Goal: Task Accomplishment & Management: Complete application form

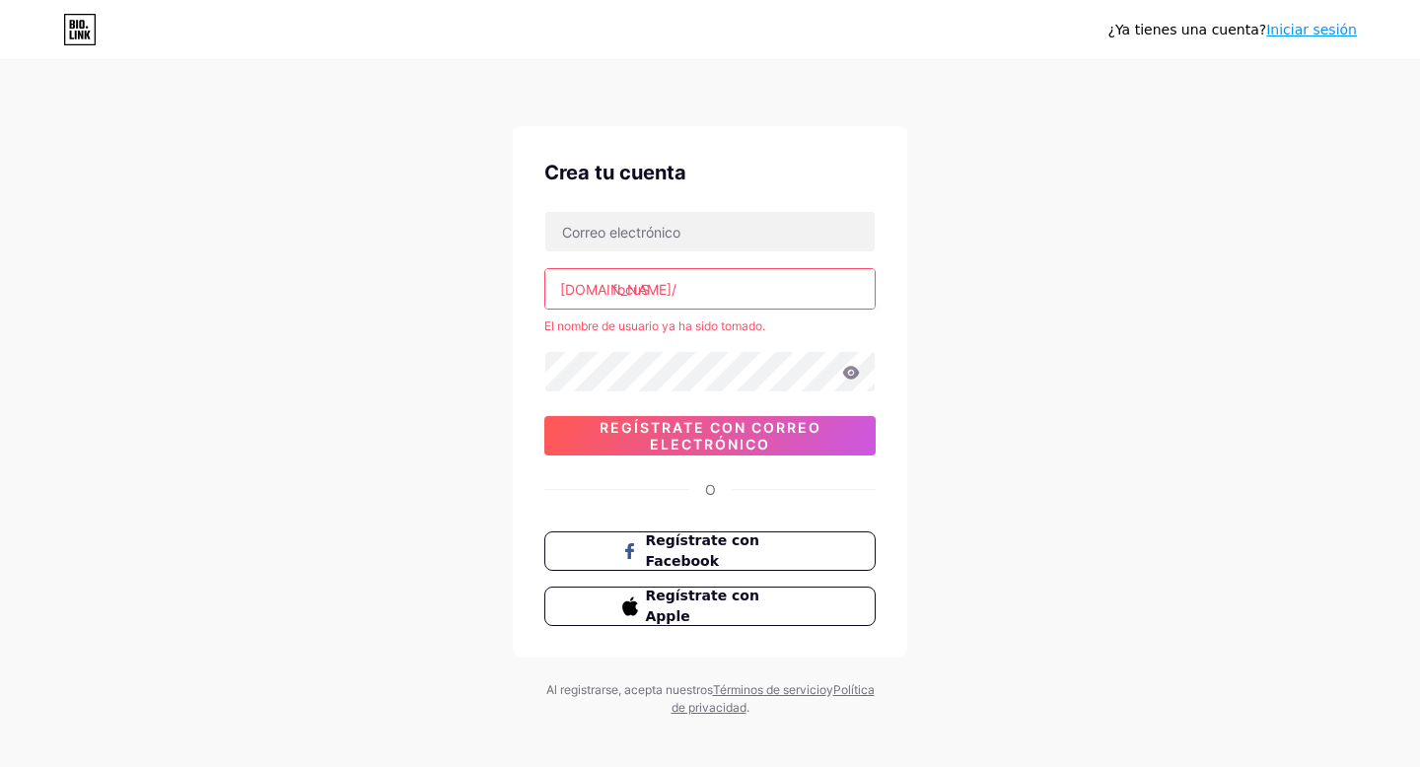
click at [702, 295] on input "focuS" at bounding box center [709, 288] width 329 height 39
type input "f"
click at [657, 288] on input "text" at bounding box center [709, 288] width 329 height 39
paste input "https//www.instagram.com/focuscafelounge/"
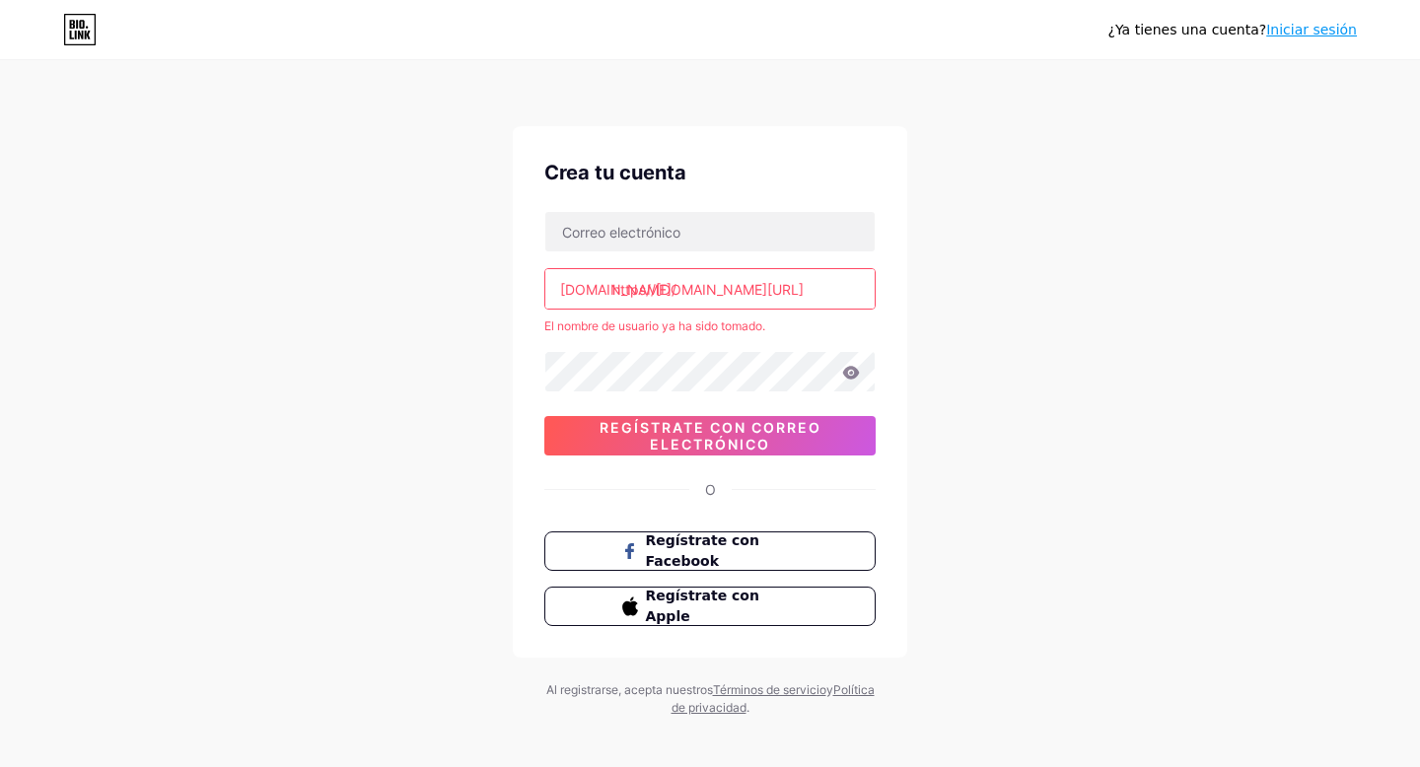
type input "https://www.instagram.com/focuscafelounge/"
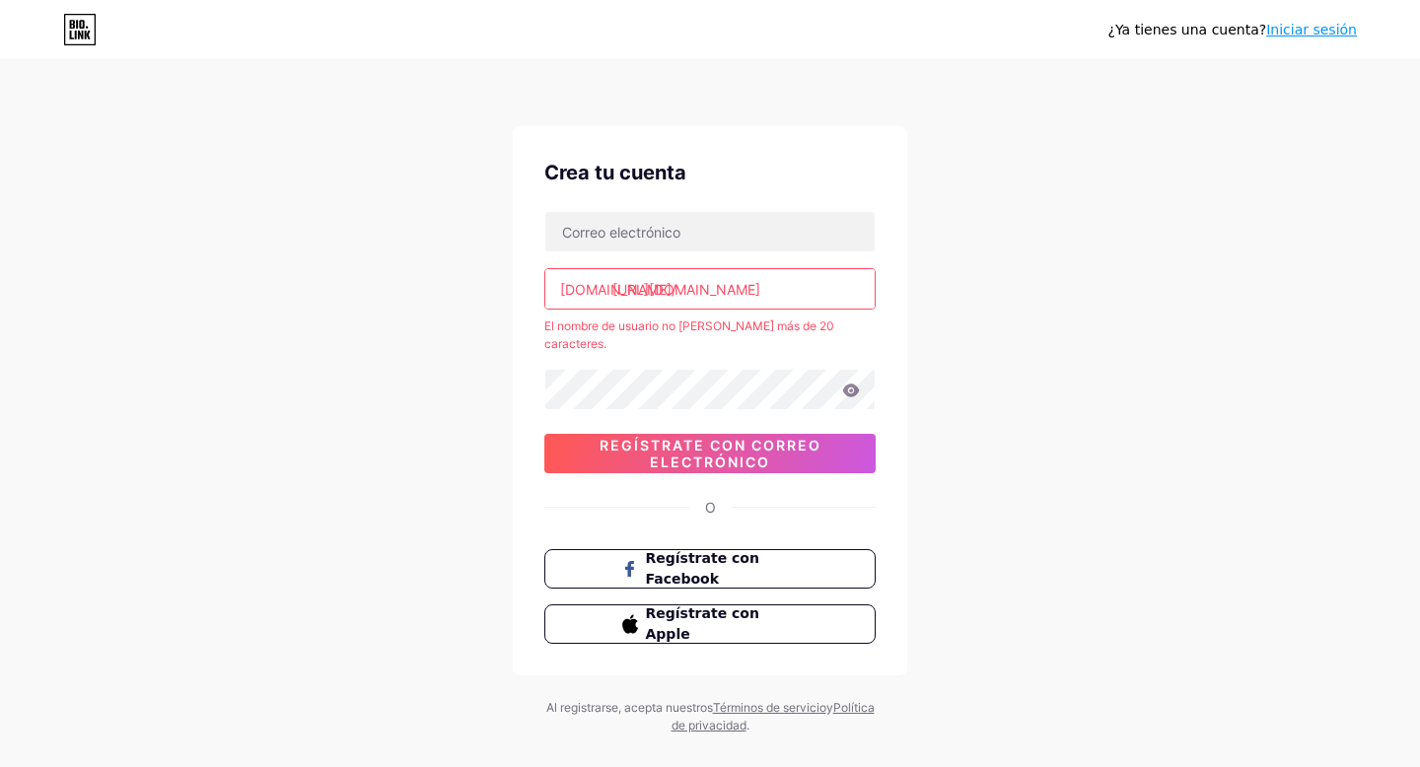
click at [389, 316] on div "¿Ya tienes una cuenta? Iniciar sesión Crea tu cuenta bio.link/ https://www.inst…" at bounding box center [710, 399] width 1420 height 798
click at [644, 232] on input "text" at bounding box center [709, 231] width 329 height 39
click at [524, 336] on div "Crea tu cuenta [DOMAIN_NAME]/ [URL][DOMAIN_NAME] El nombre de usuario no [PERSO…" at bounding box center [710, 400] width 395 height 549
click at [602, 235] on input "text" at bounding box center [709, 231] width 329 height 39
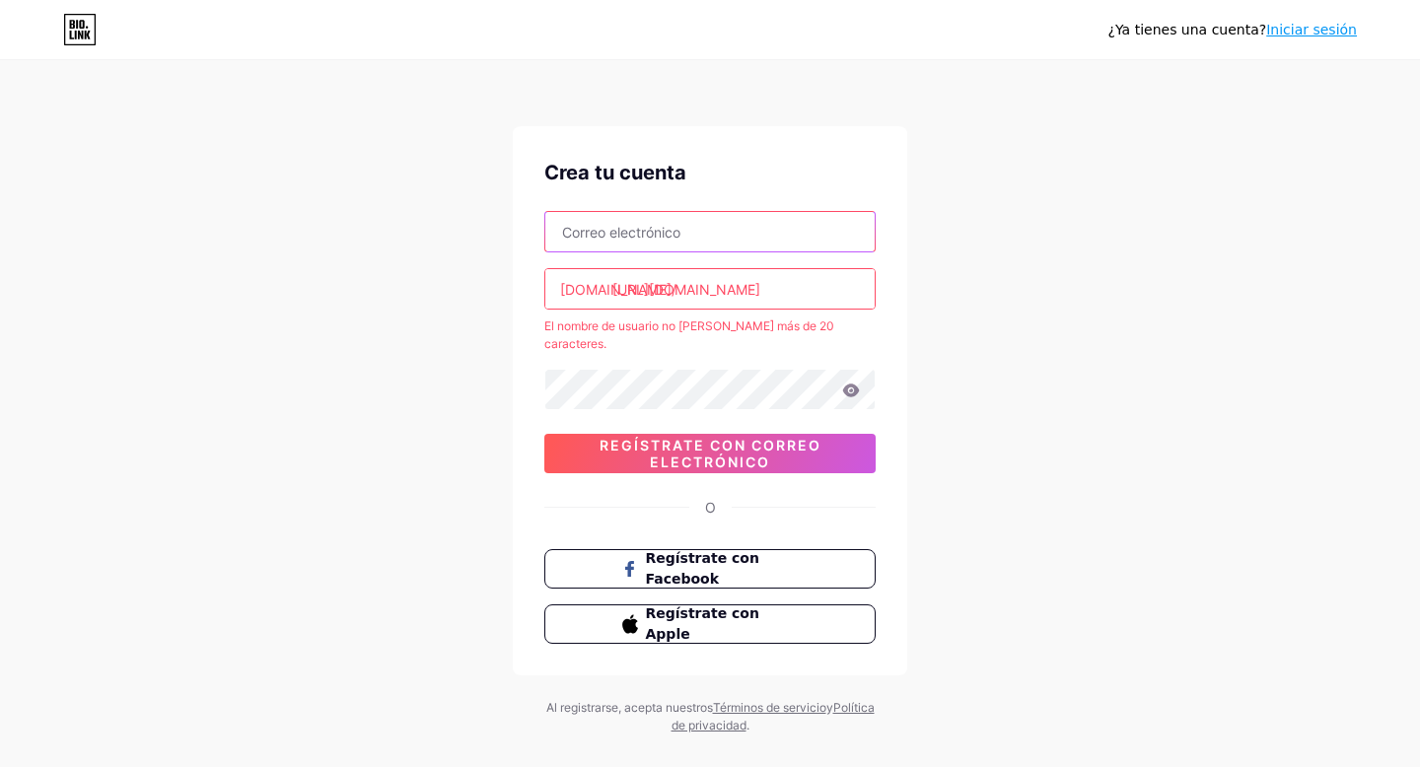
click at [750, 228] on input "text" at bounding box center [709, 231] width 329 height 39
click at [328, 265] on div "¿Ya tienes una cuenta? Iniciar sesión Crea tu cuenta [DOMAIN_NAME]/ [URL][DOMAI…" at bounding box center [710, 399] width 1420 height 798
click at [84, 27] on icon at bounding box center [81, 24] width 5 height 9
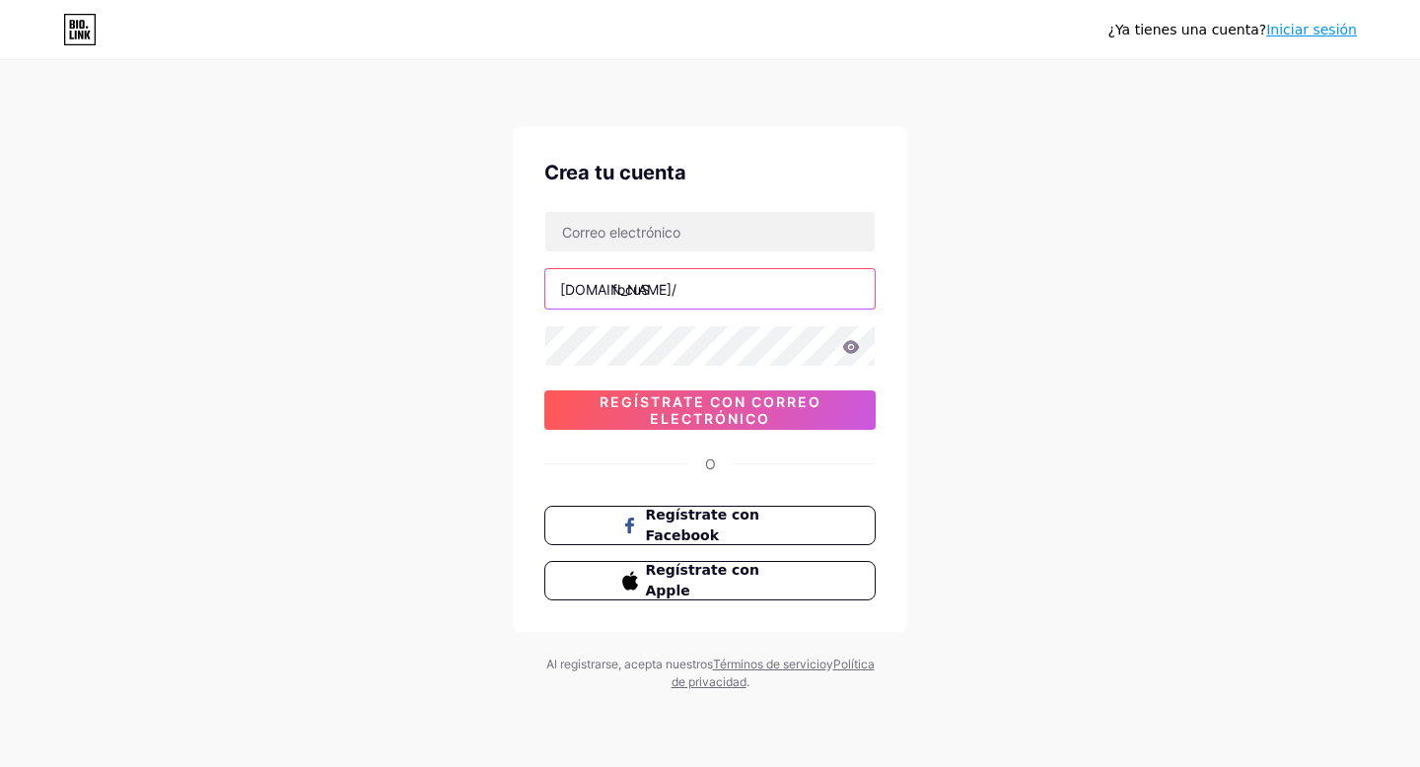
click at [662, 292] on input "focuS" at bounding box center [709, 288] width 329 height 39
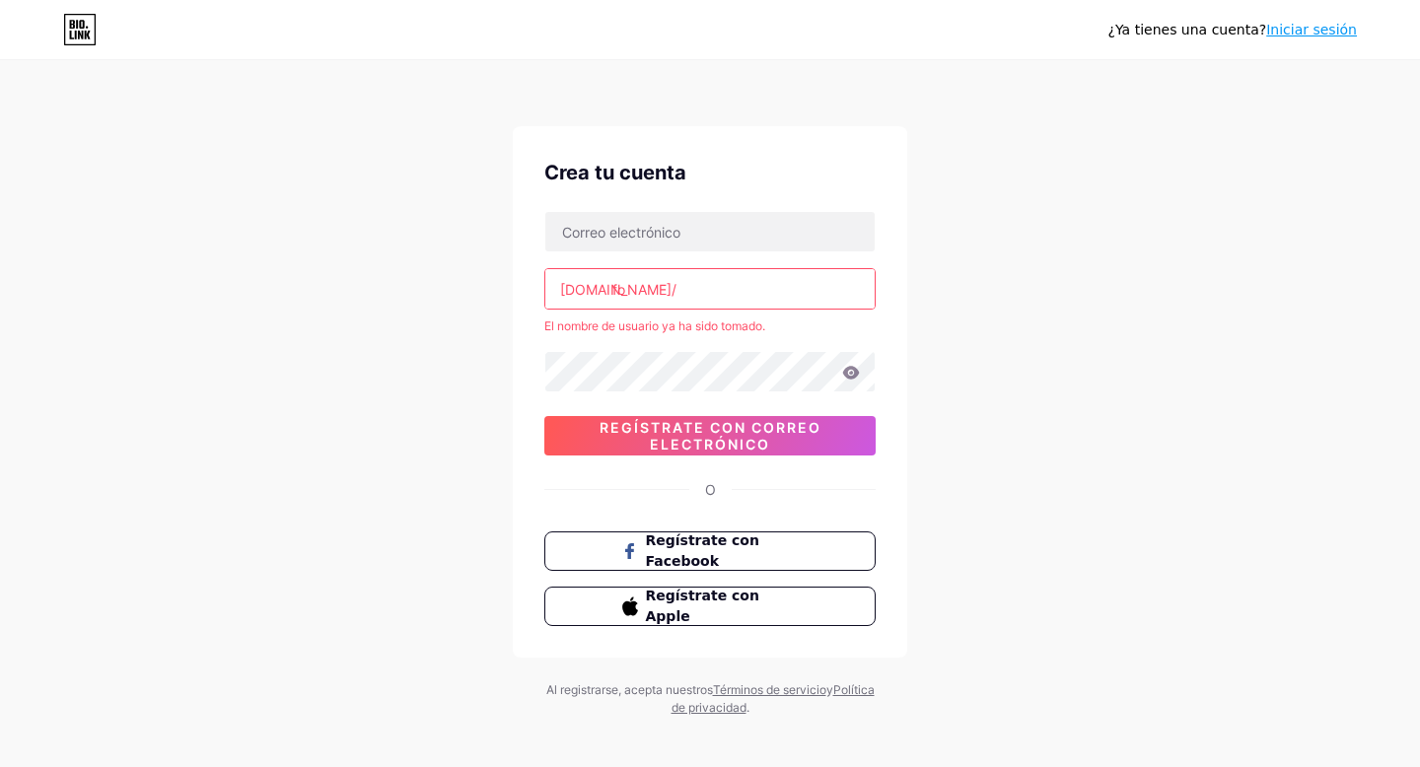
type input "f"
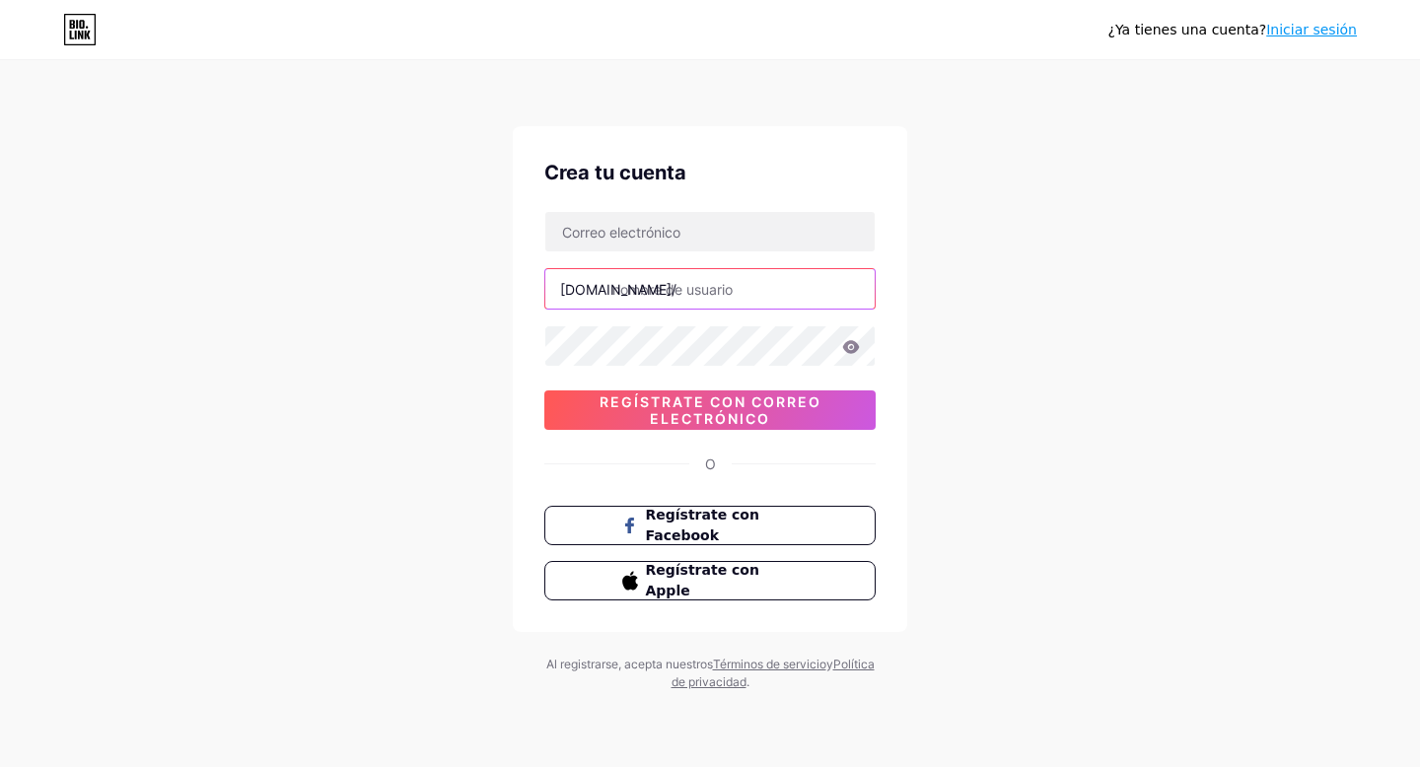
type input "o"
type input "focuscafelounge"
click at [694, 222] on input "text" at bounding box center [709, 231] width 329 height 39
click at [660, 238] on input "text" at bounding box center [709, 231] width 329 height 39
paste input "[EMAIL_ADDRESS][DOMAIN_NAME]"
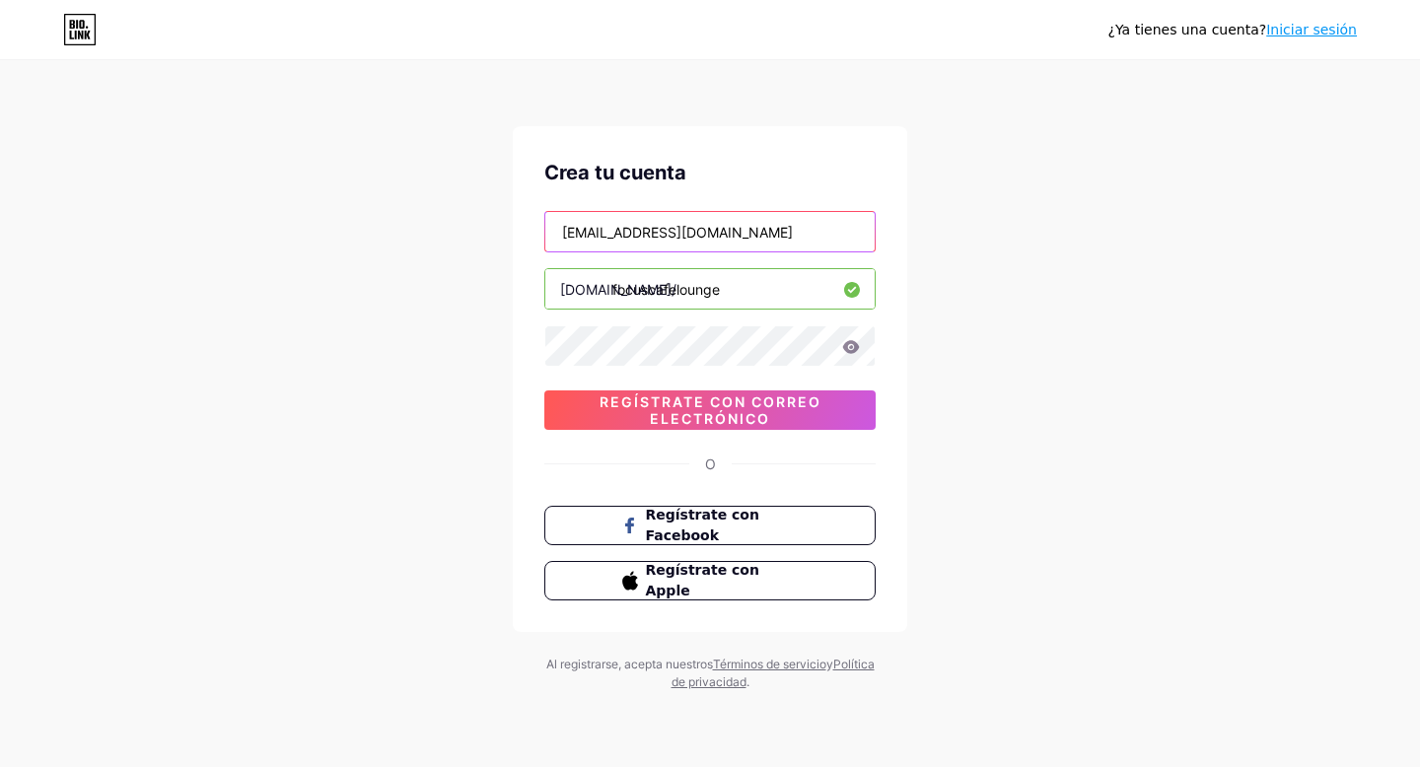
type input "[EMAIL_ADDRESS][DOMAIN_NAME]"
click at [983, 362] on div "¿Ya tienes una cuenta? Iniciar sesión Crea tu cuenta [EMAIL_ADDRESS][DOMAIN_NAM…" at bounding box center [710, 377] width 1420 height 755
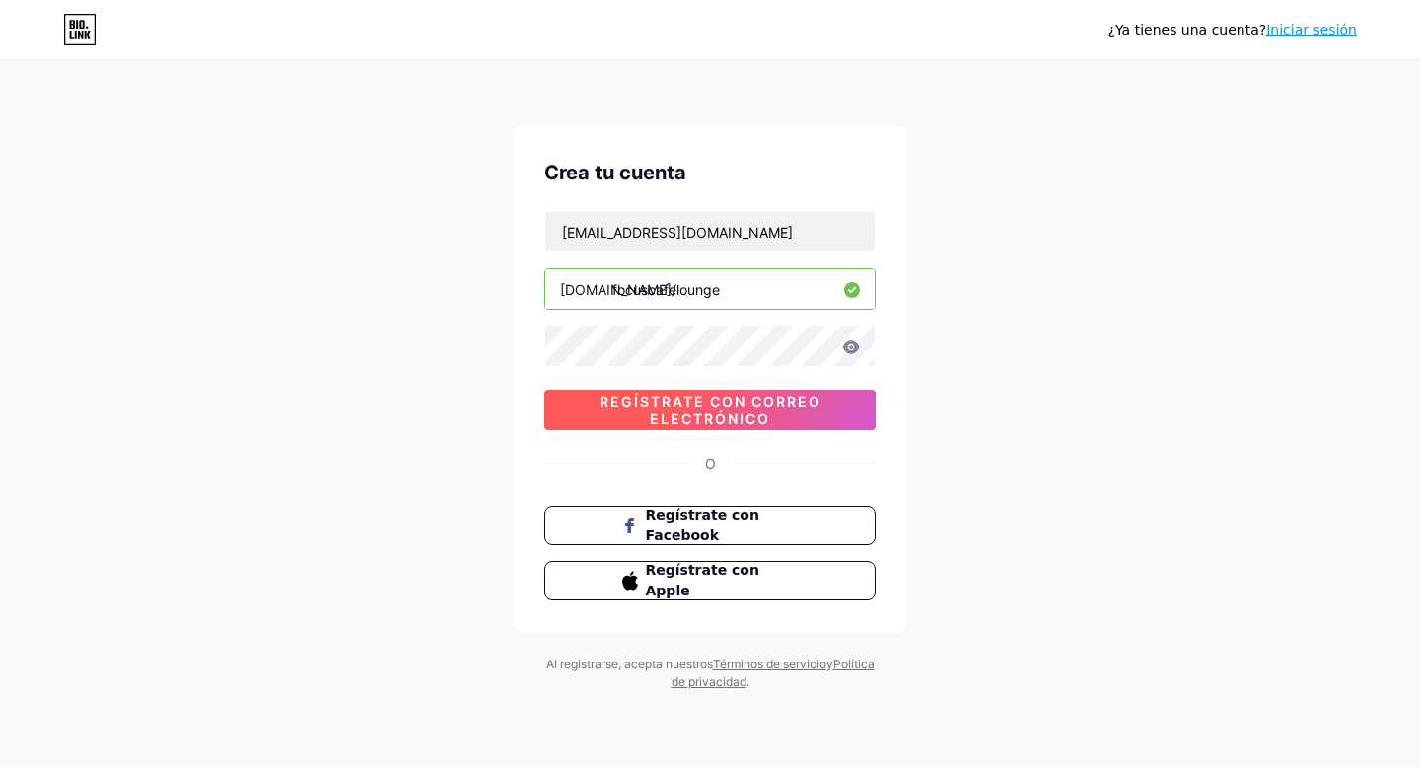
click at [765, 418] on font "Regístrate con correo electrónico" at bounding box center [711, 411] width 222 height 34
click at [581, 426] on span "Regístrate con correo electrónico" at bounding box center [709, 411] width 331 height 34
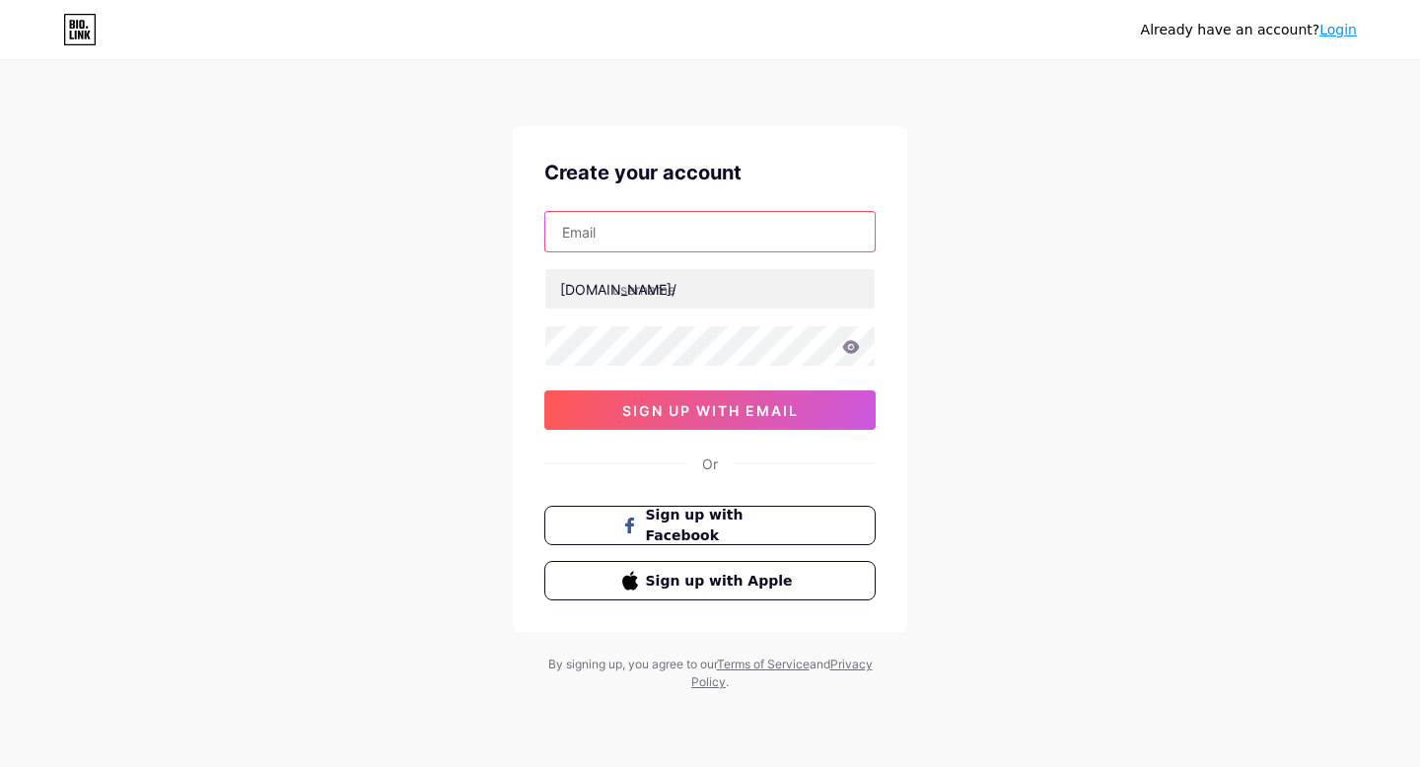
type input "cfermar5@gmail.com"
click at [706, 230] on input "cfermar5@gmail.com" at bounding box center [709, 231] width 329 height 39
click at [997, 146] on div "Already have an account? Login Create your account cfermar5@gmail.com bio.link/…" at bounding box center [710, 377] width 1420 height 755
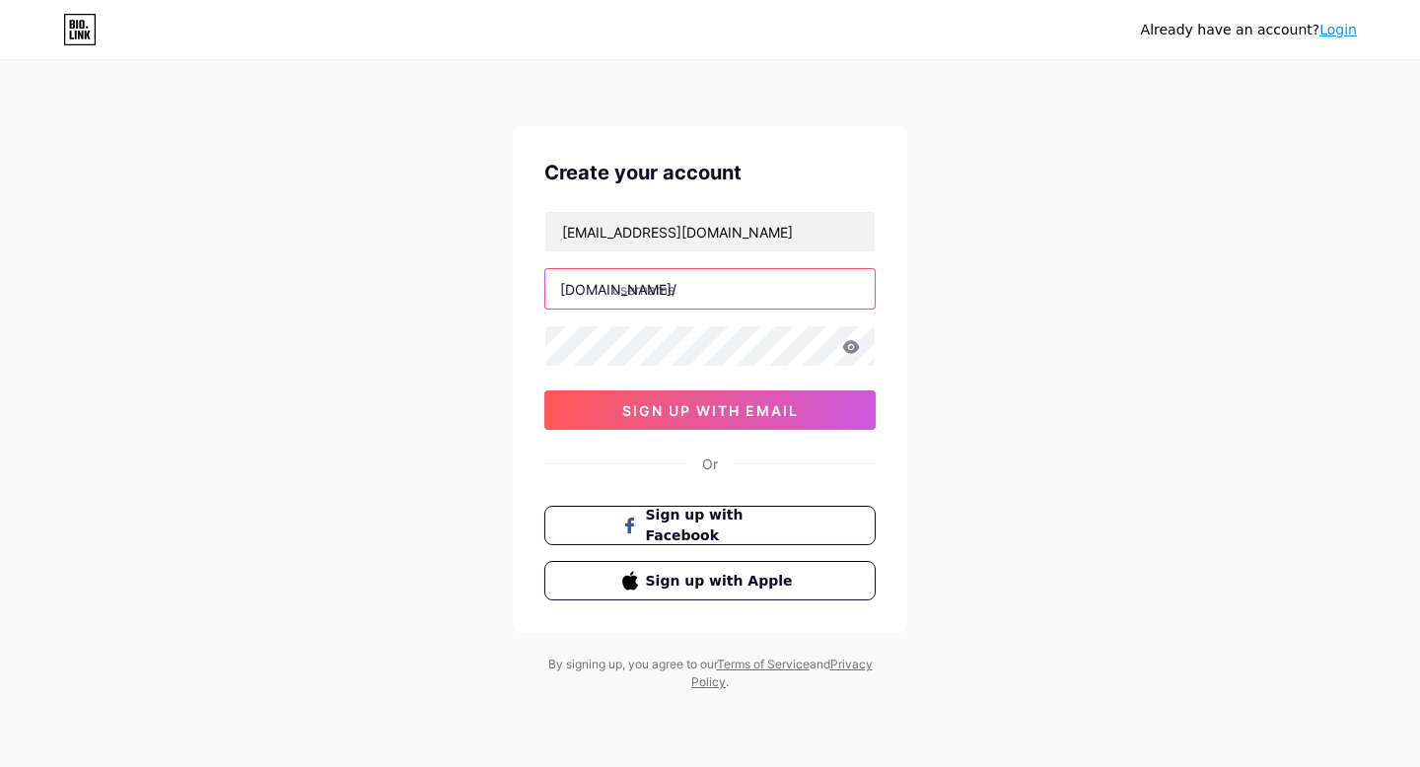
click at [667, 295] on input "text" at bounding box center [709, 288] width 329 height 39
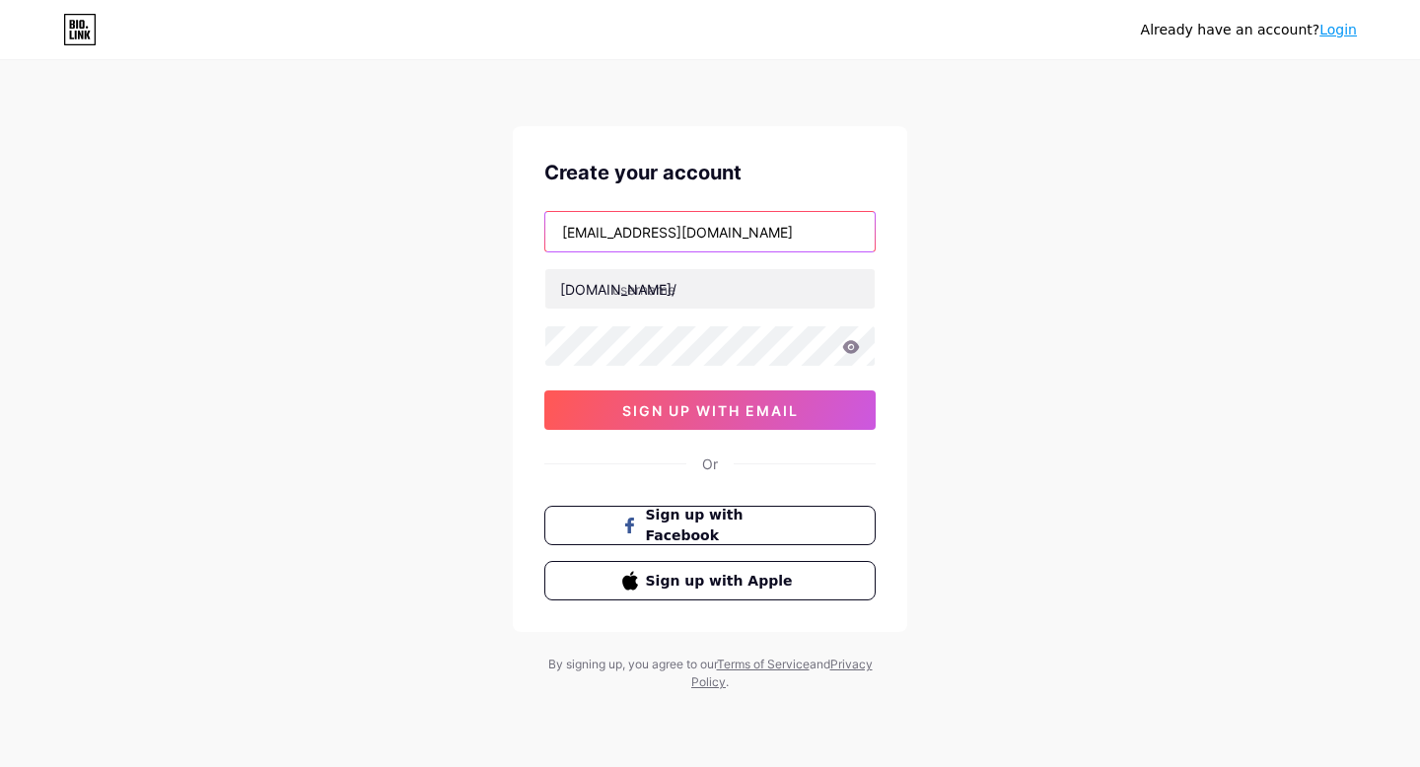
click at [700, 231] on input "cfermar5@gmail.com" at bounding box center [709, 231] width 329 height 39
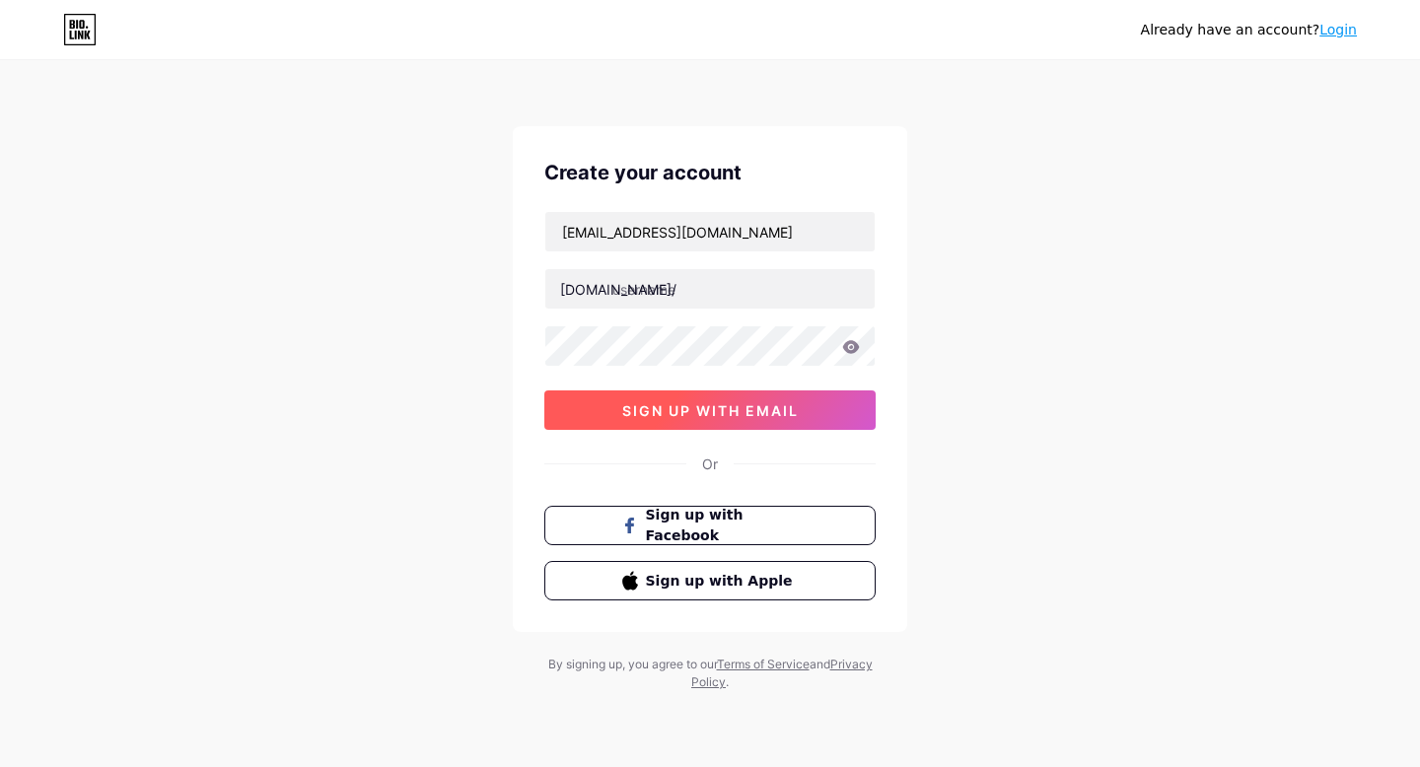
click at [612, 425] on button "sign up with email" at bounding box center [709, 410] width 331 height 39
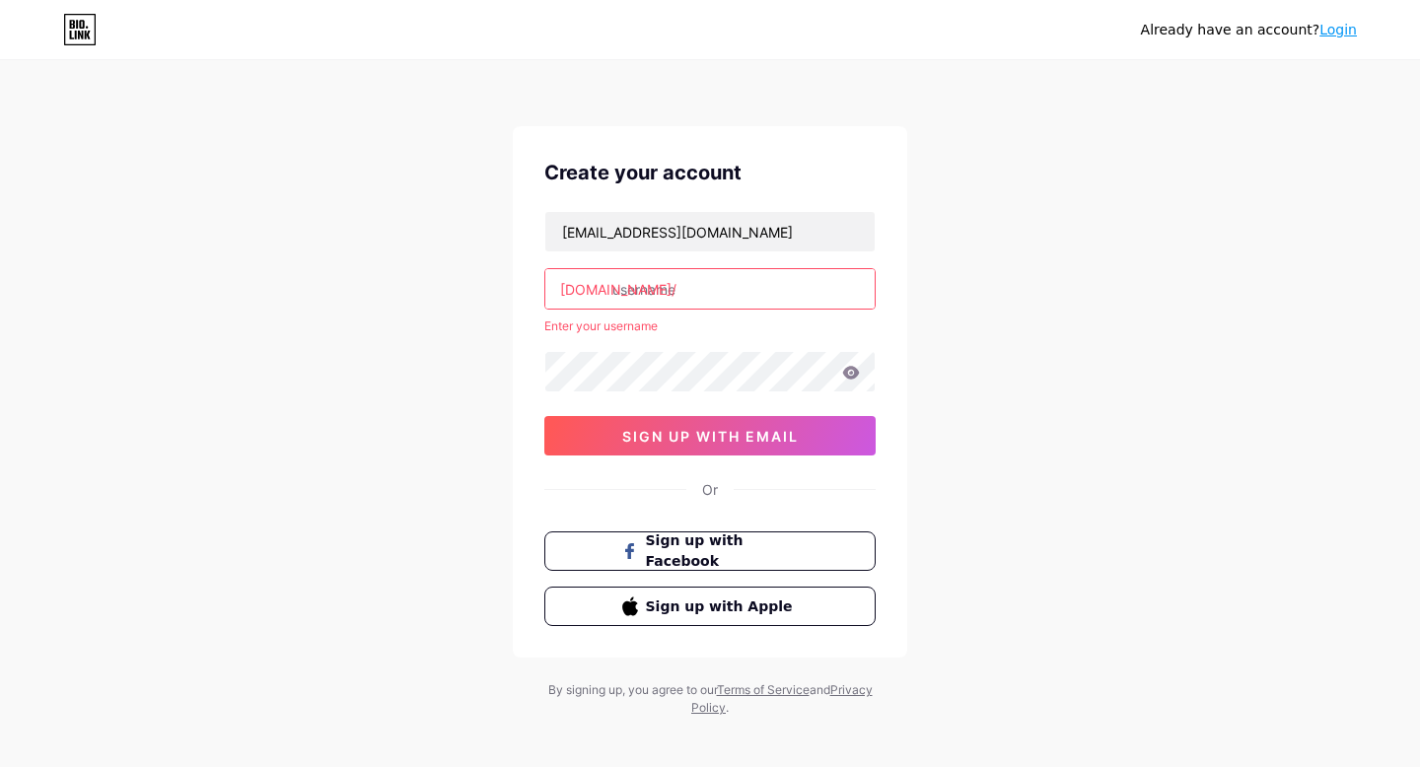
click at [657, 288] on input "text" at bounding box center [709, 288] width 329 height 39
click at [737, 234] on input "cfermar5@gmail.com" at bounding box center [709, 231] width 329 height 39
click at [990, 119] on div "Already have an account? Login Create your account cfermar5@gmail.com bio.link/…" at bounding box center [710, 390] width 1420 height 780
click at [713, 228] on input "cfermar5@gmail.com" at bounding box center [709, 231] width 329 height 39
click at [197, 370] on div "Already have an account? Login Create your account cfermar5@gmail.com bio.link/…" at bounding box center [710, 390] width 1420 height 780
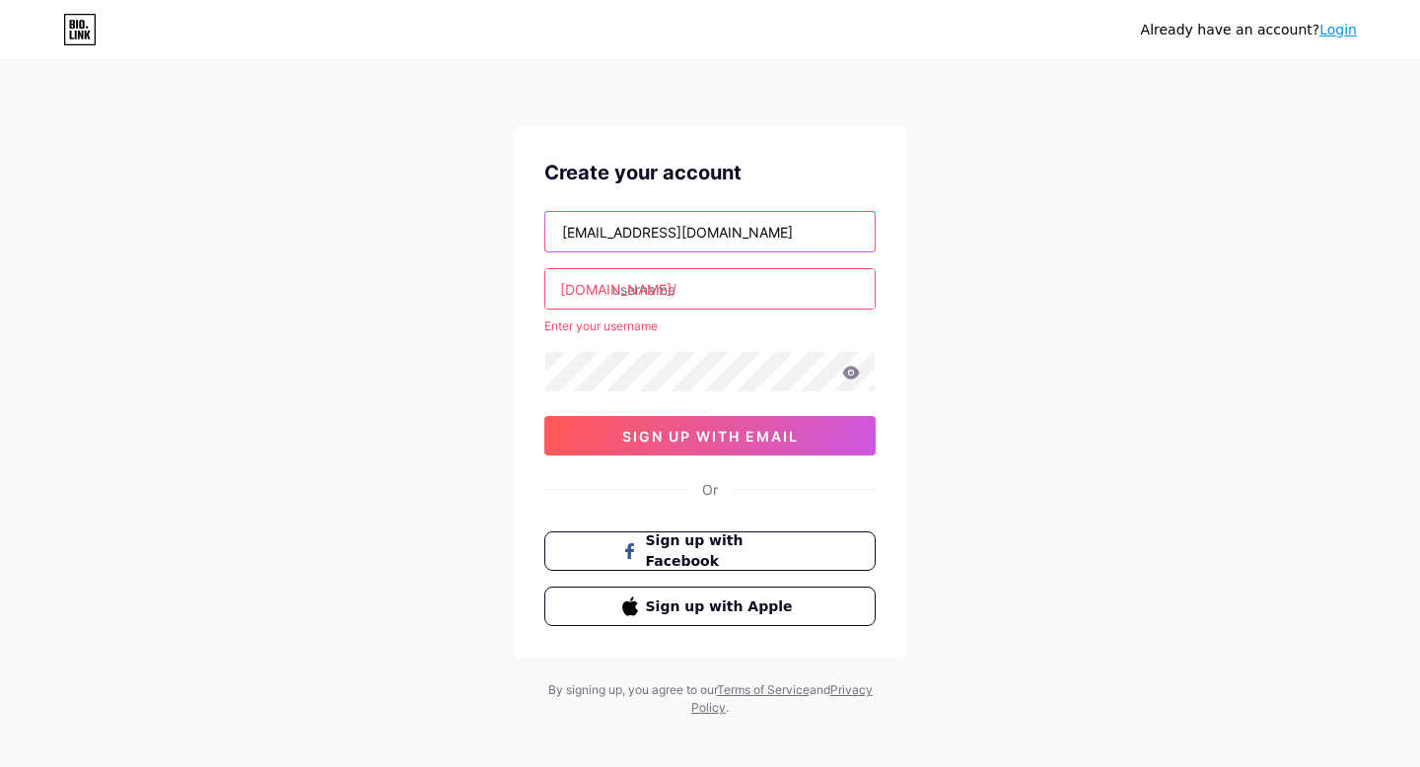
click at [704, 232] on input "cfermar5@gmail.com" at bounding box center [709, 231] width 329 height 39
drag, startPoint x: 705, startPoint y: 231, endPoint x: 504, endPoint y: 237, distance: 201.3
click at [504, 237] on div "Already have an account? Login Create your account cfermar5@gmail.com bio.link/…" at bounding box center [710, 390] width 1420 height 780
paste input "focuscafelounge@gmail.com"
type input "focuscafelounge@gmail.com"
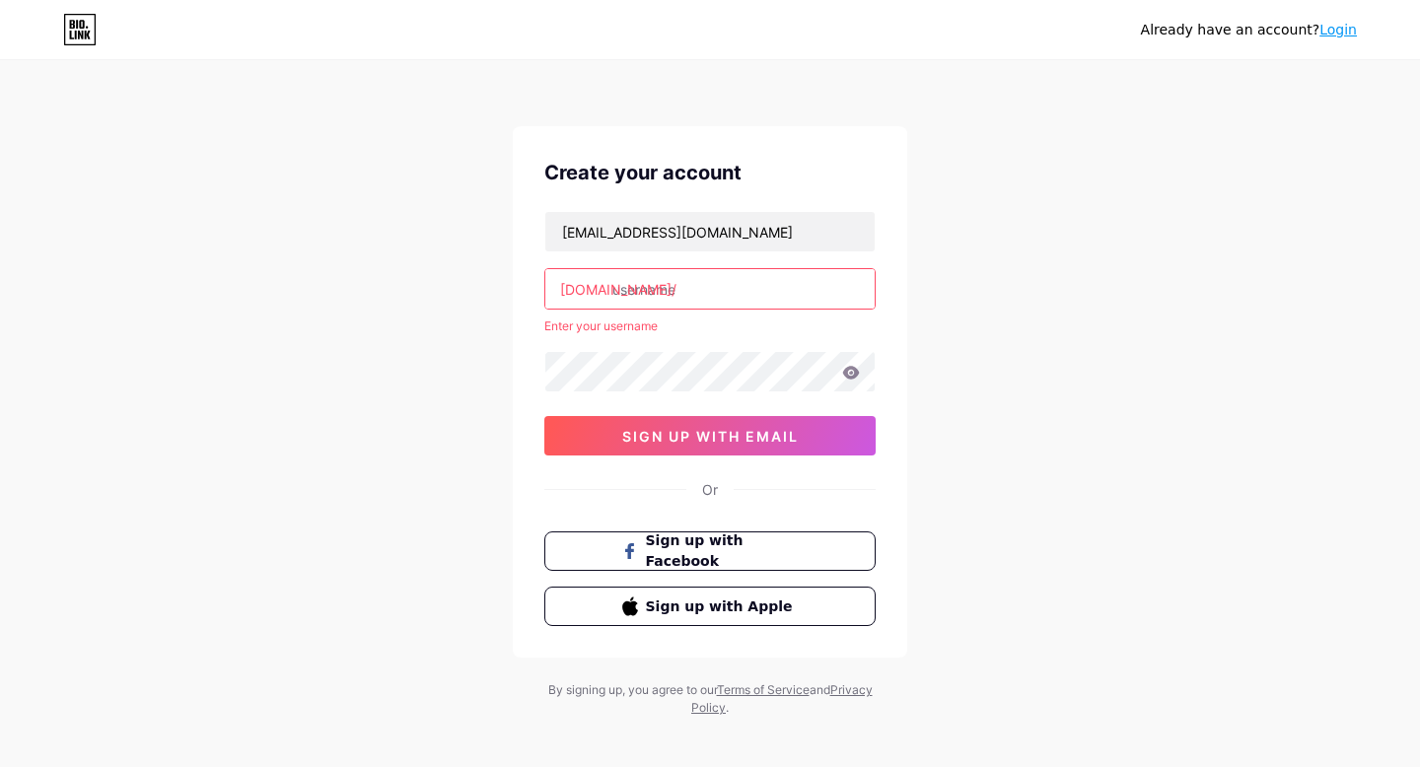
click at [695, 298] on input "text" at bounding box center [709, 288] width 329 height 39
click at [735, 287] on input "focus" at bounding box center [709, 288] width 329 height 39
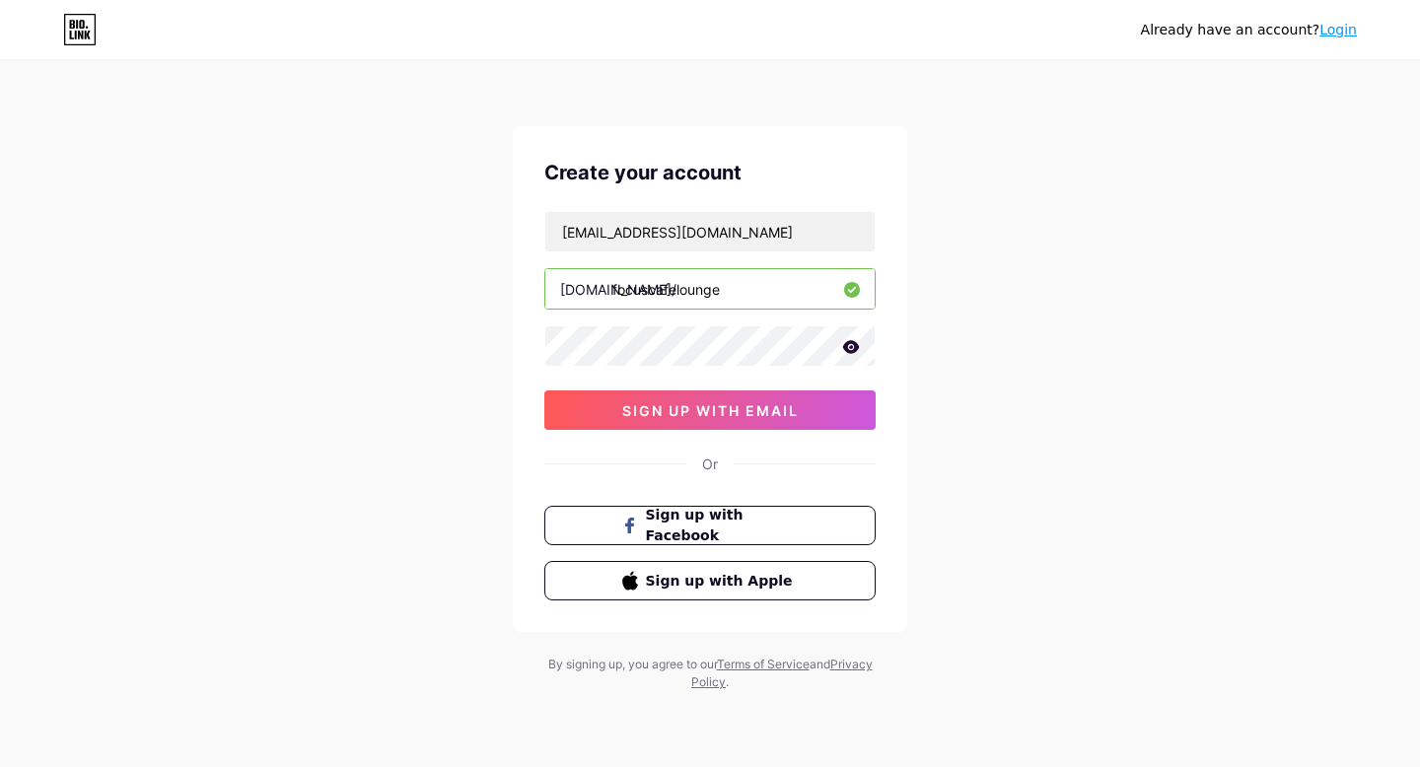
type input "focuscafelounge"
click at [521, 348] on div "Create your account focuscafelounge@gmail.com bio.link/ focuscafelounge sign up…" at bounding box center [710, 379] width 395 height 506
click at [435, 332] on div "Already have an account? Login Create your account focuscafelounge@gmail.com bi…" at bounding box center [710, 377] width 1420 height 755
click at [586, 418] on button "sign up with email" at bounding box center [709, 410] width 331 height 39
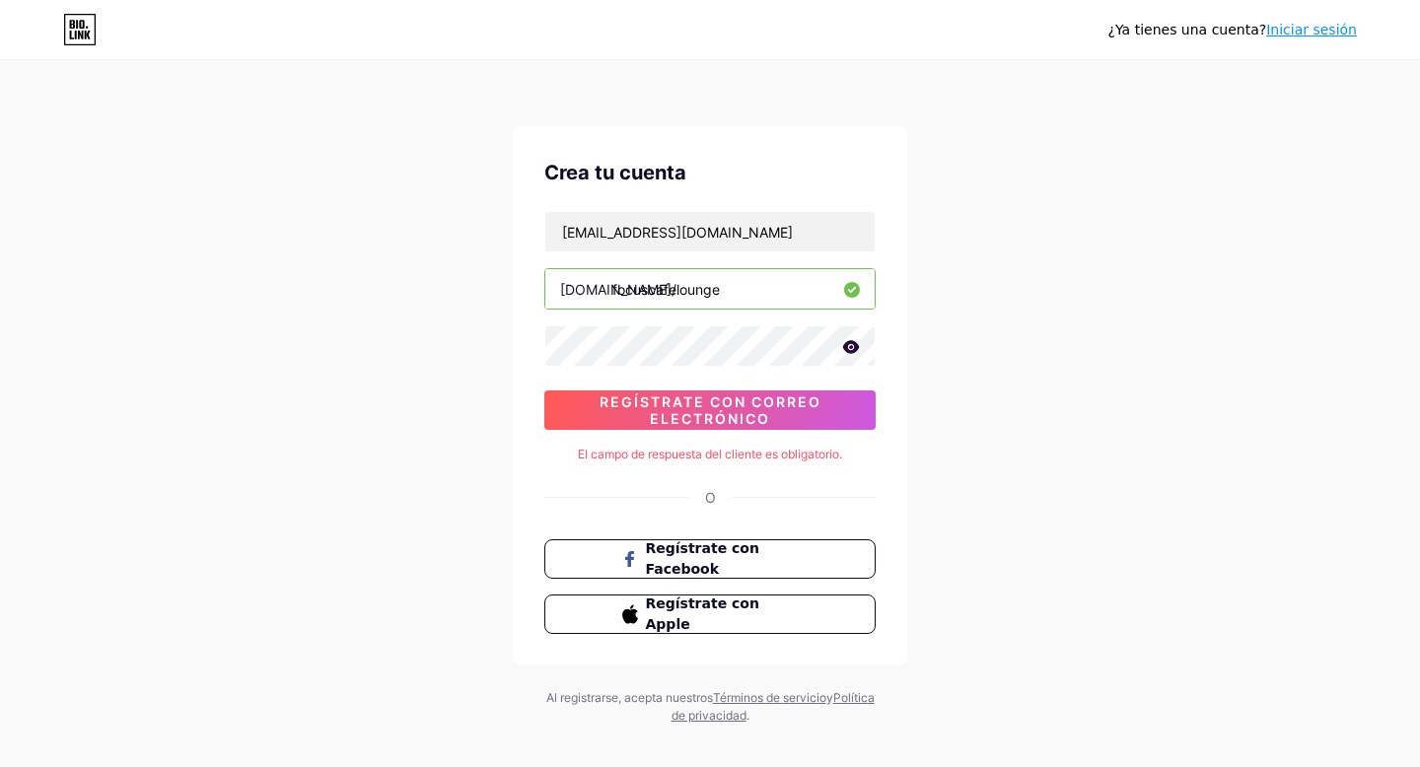
click at [1167, 474] on div "¿Ya tienes una cuenta? Iniciar sesión Crea tu cuenta focuscafelounge@gmail.com …" at bounding box center [710, 394] width 1420 height 788
click at [1161, 421] on div "¿Ya tienes una cuenta? Iniciar sesión Crea tu cuenta focuscafelounge@gmail.com …" at bounding box center [710, 394] width 1420 height 788
click at [344, 323] on div "¿Ya tienes una cuenta? Iniciar sesión Crea tu cuenta focuscafelounge@gmail.com …" at bounding box center [710, 394] width 1420 height 788
